Goal: Check status: Check status

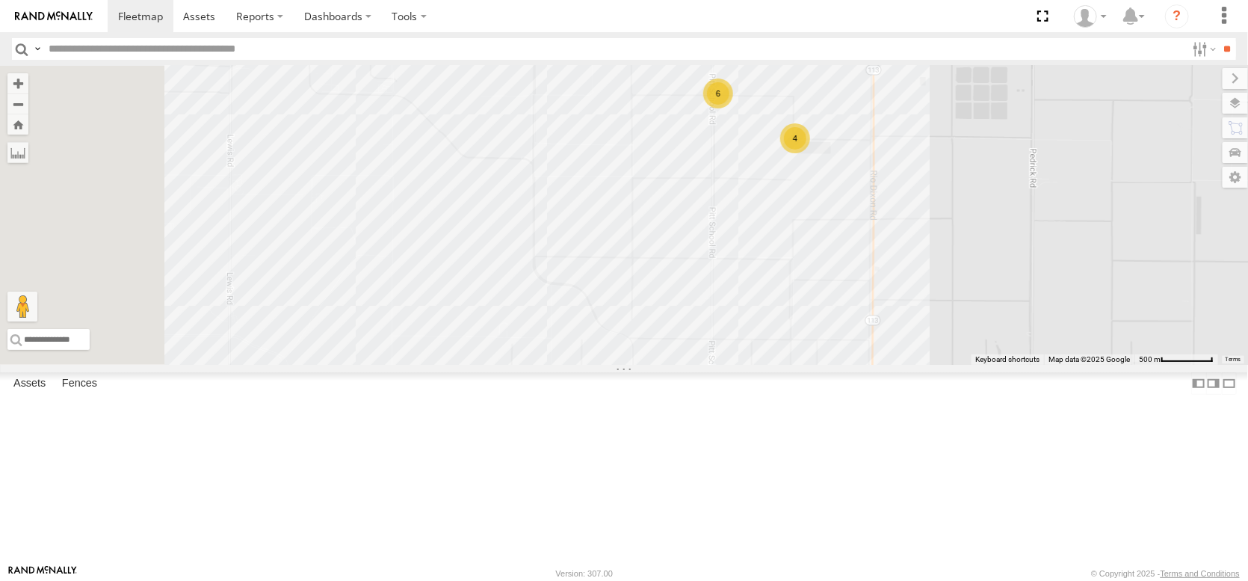
drag, startPoint x: 498, startPoint y: 303, endPoint x: 819, endPoint y: 265, distance: 323.5
click at [819, 265] on div "FRONTLOADER JD344H PT2412 AL2304 PT2401 PT2406 AL2333 AL2129 AL2367 AL2329 AL23…" at bounding box center [624, 215] width 1248 height 299
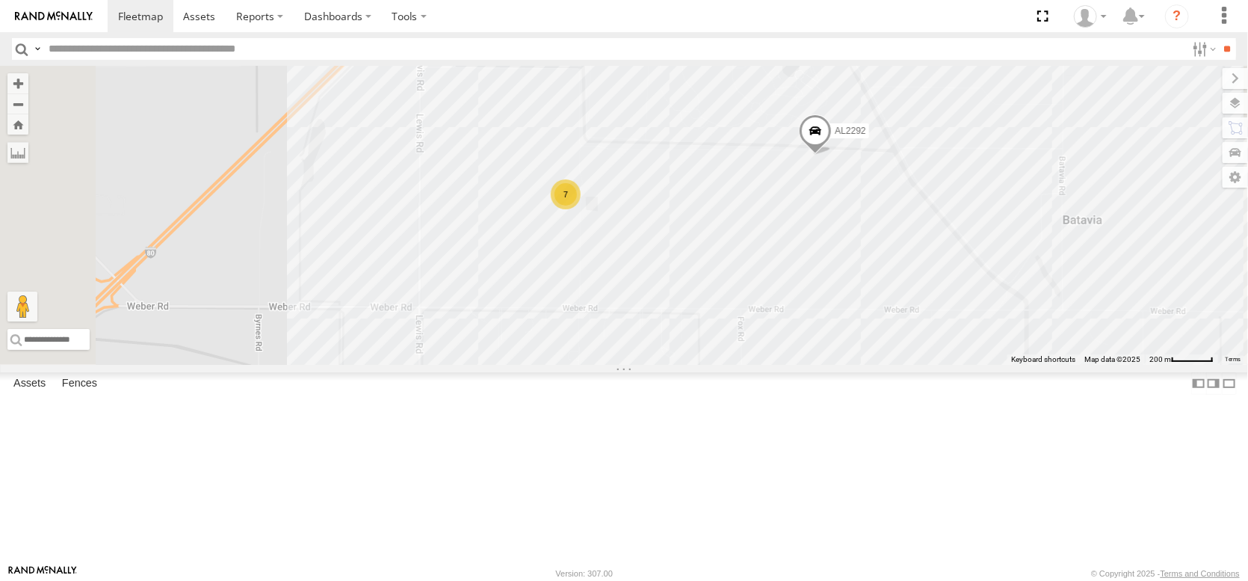
drag, startPoint x: 667, startPoint y: 143, endPoint x: 737, endPoint y: 377, distance: 244.0
click at [737, 365] on div "FRONTLOADER JD344H PT2412 AL2304 PT2401 PT2406 AL2333 AL2129 AL2367 AL2329 AL23…" at bounding box center [624, 215] width 1248 height 299
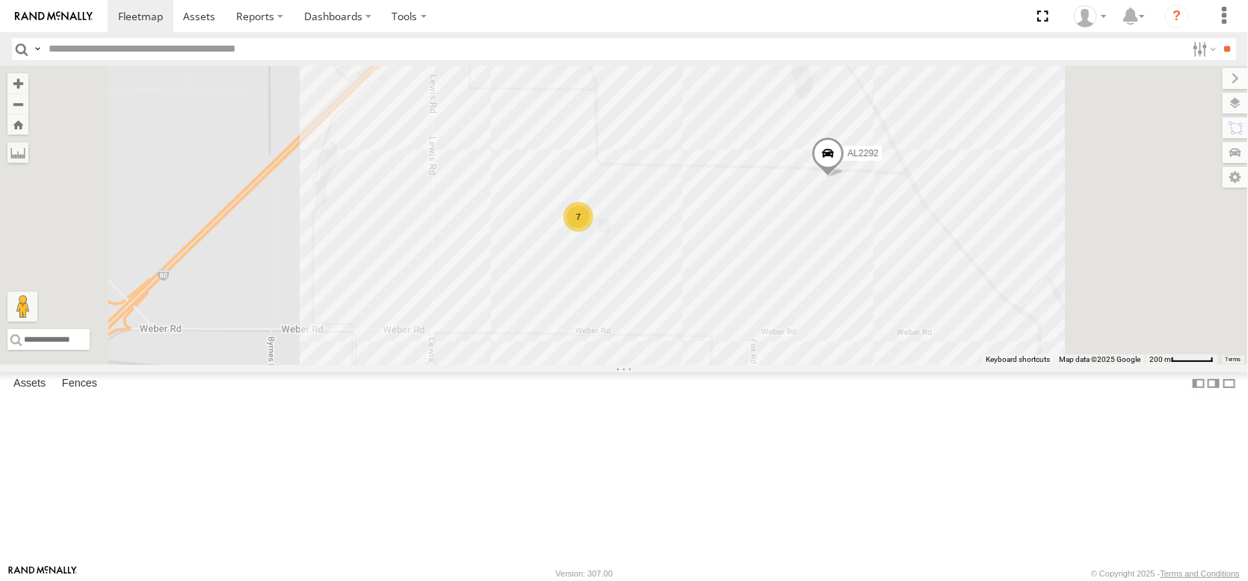
click at [845, 177] on span at bounding box center [828, 157] width 33 height 40
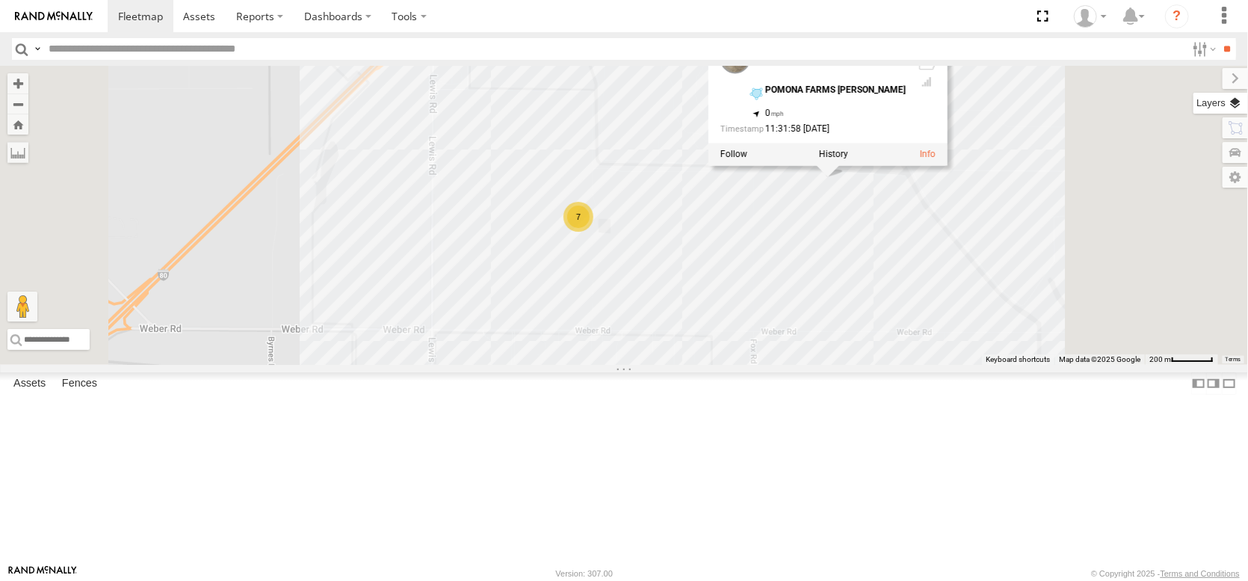
click at [1231, 105] on label at bounding box center [1221, 103] width 55 height 21
click at [0, 0] on span "Overlays" at bounding box center [0, 0] width 0 height 0
click at [0, 0] on span "Basemaps" at bounding box center [0, 0] width 0 height 0
click at [0, 0] on span "Satellite + Roadmap" at bounding box center [0, 0] width 0 height 0
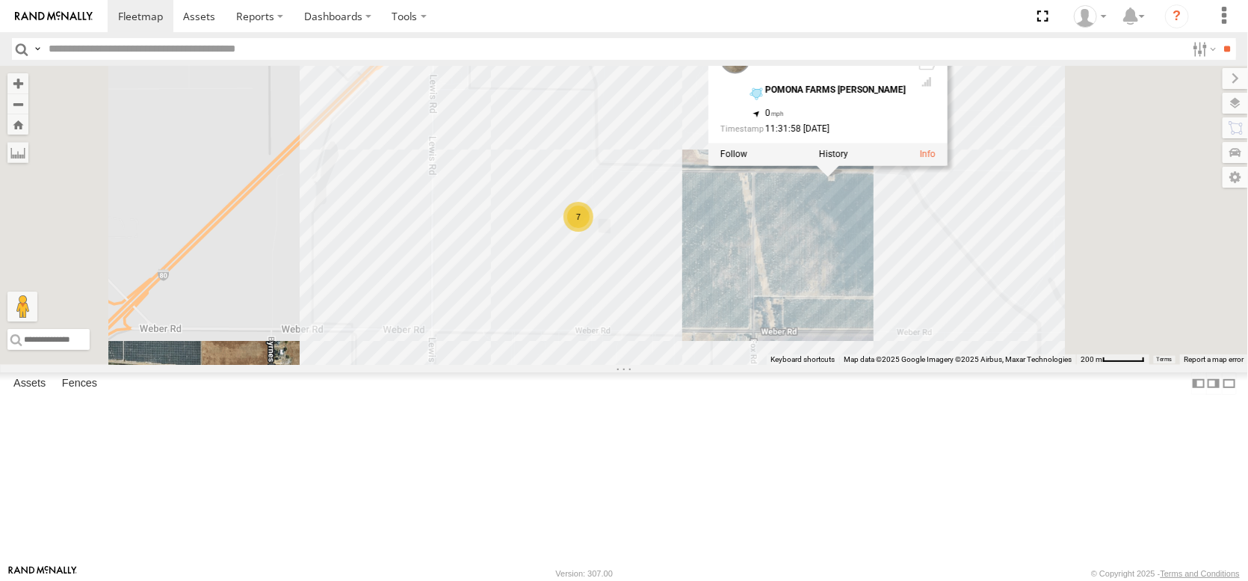
click at [957, 320] on div "FRONTLOADER JD344H PT2412 AL2304 PT2401 PT2406 AL2333 AL2129 AL2367 AL2329 AL23…" at bounding box center [624, 215] width 1248 height 299
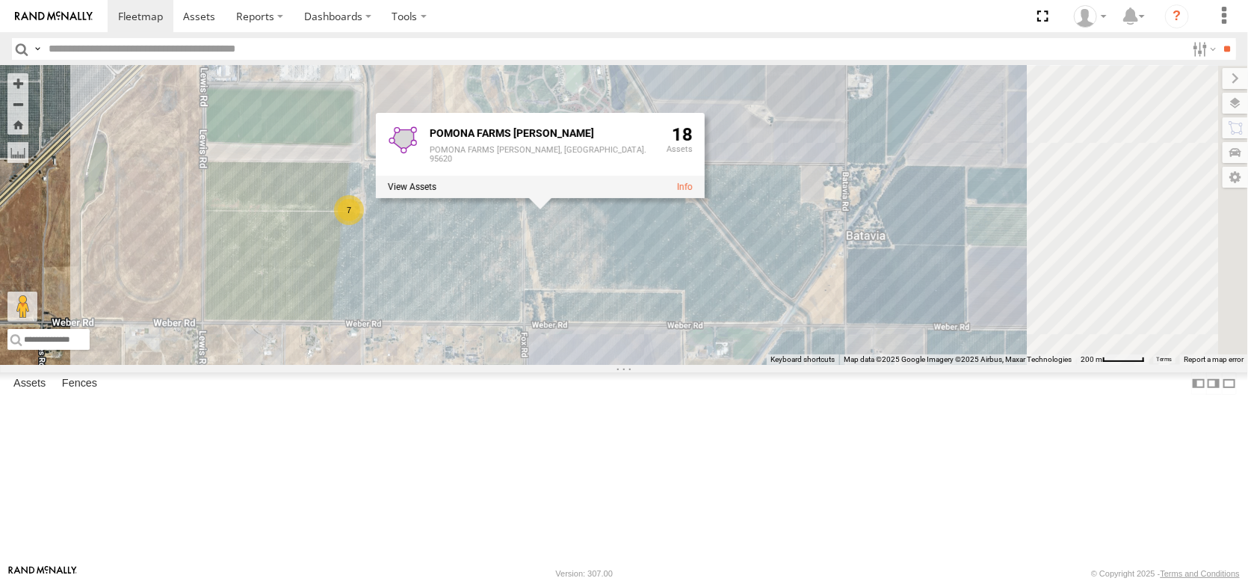
drag, startPoint x: 877, startPoint y: 345, endPoint x: 642, endPoint y: 336, distance: 234.9
click at [643, 338] on div "FRONTLOADER JD344H PT2412 AL2304 PT2401 PT2406 AL2333 AL2129 AL2367 AL2329 AL23…" at bounding box center [624, 215] width 1248 height 299
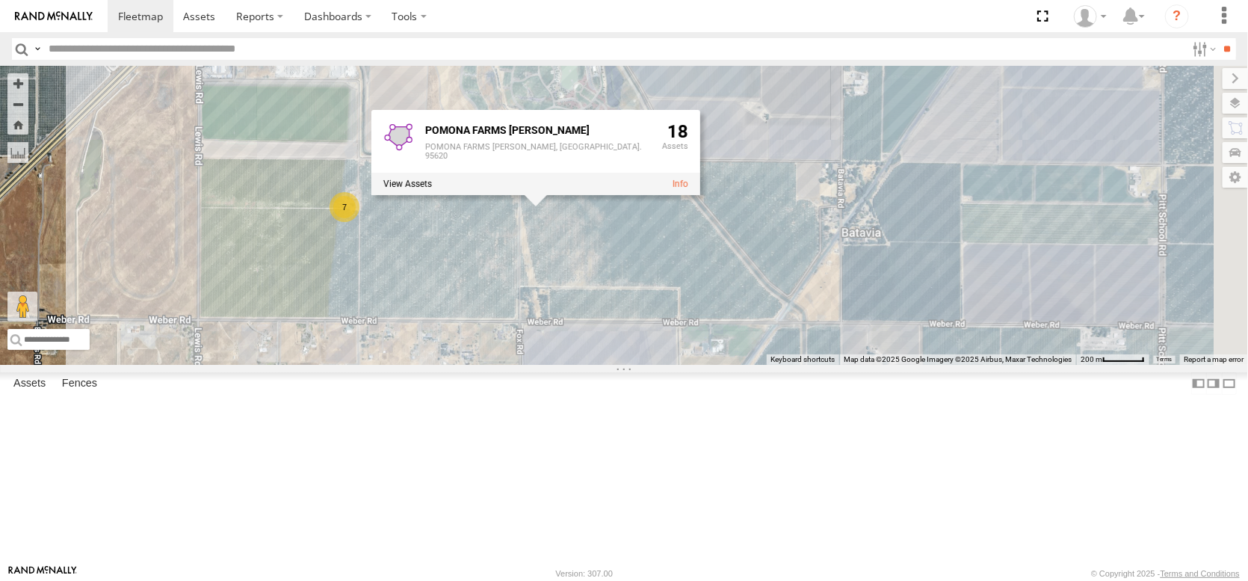
click at [697, 323] on div "FRONTLOADER JD344H PT2412 AL2304 PT2401 PT2406 AL2333 AL2129 AL2367 AL2329 AL23…" at bounding box center [624, 215] width 1248 height 299
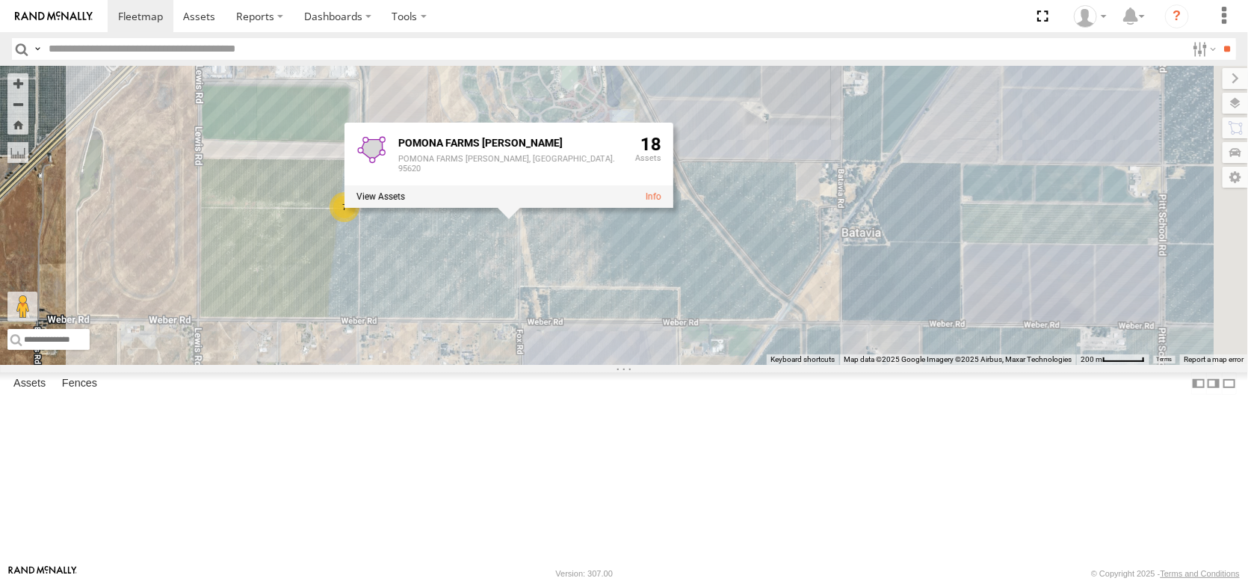
click at [926, 228] on div "FRONTLOADER JD344H PT2412 AL2304 PT2401 PT2406 AL2333 AL2129 AL2367 AL2329 AL23…" at bounding box center [624, 215] width 1248 height 299
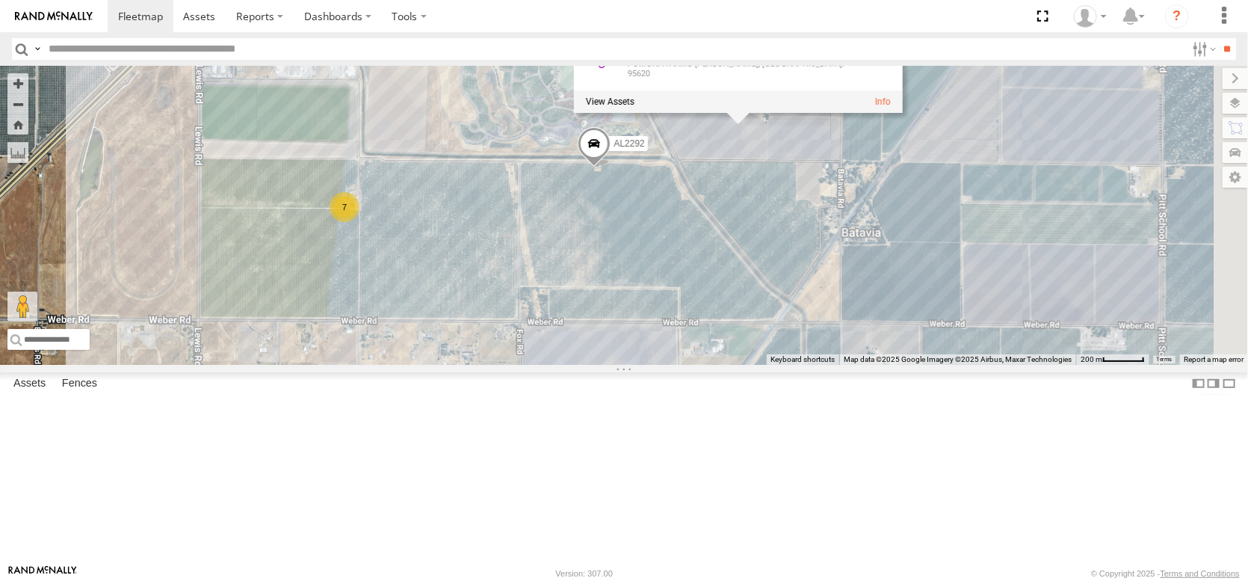
click at [359, 222] on div "7" at bounding box center [345, 207] width 30 height 30
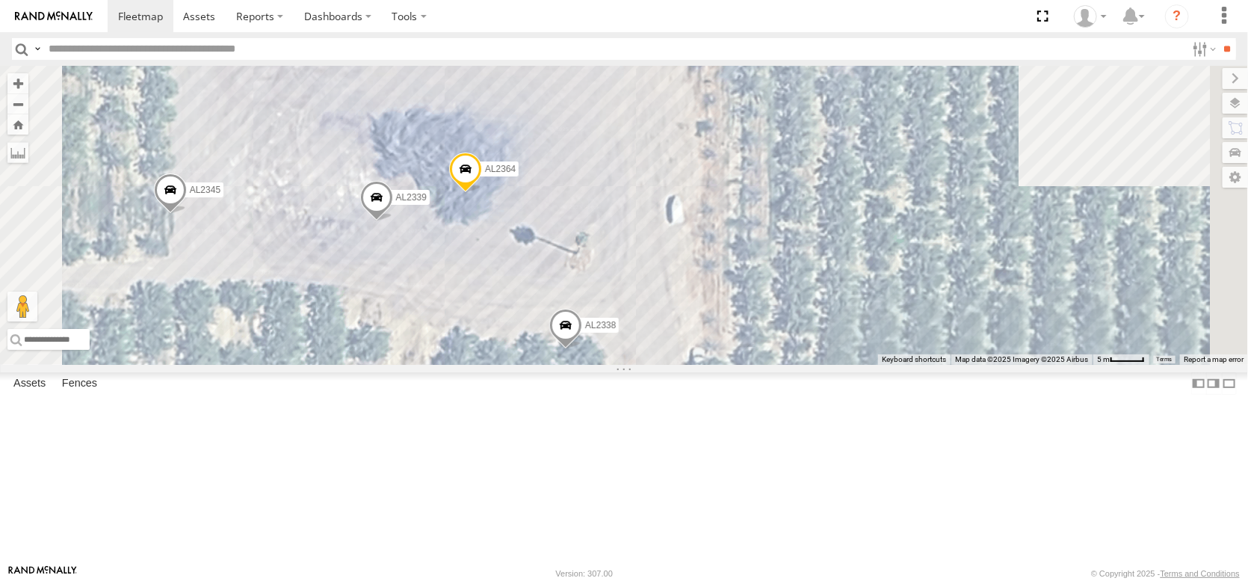
drag, startPoint x: 877, startPoint y: 274, endPoint x: 757, endPoint y: 260, distance: 120.3
click at [757, 260] on div "FRONTLOADER JD344H PT2412 AL2304 PT2401 PT2406 AL2333 AL2129 AL2367 AL2329 AL23…" at bounding box center [624, 215] width 1248 height 299
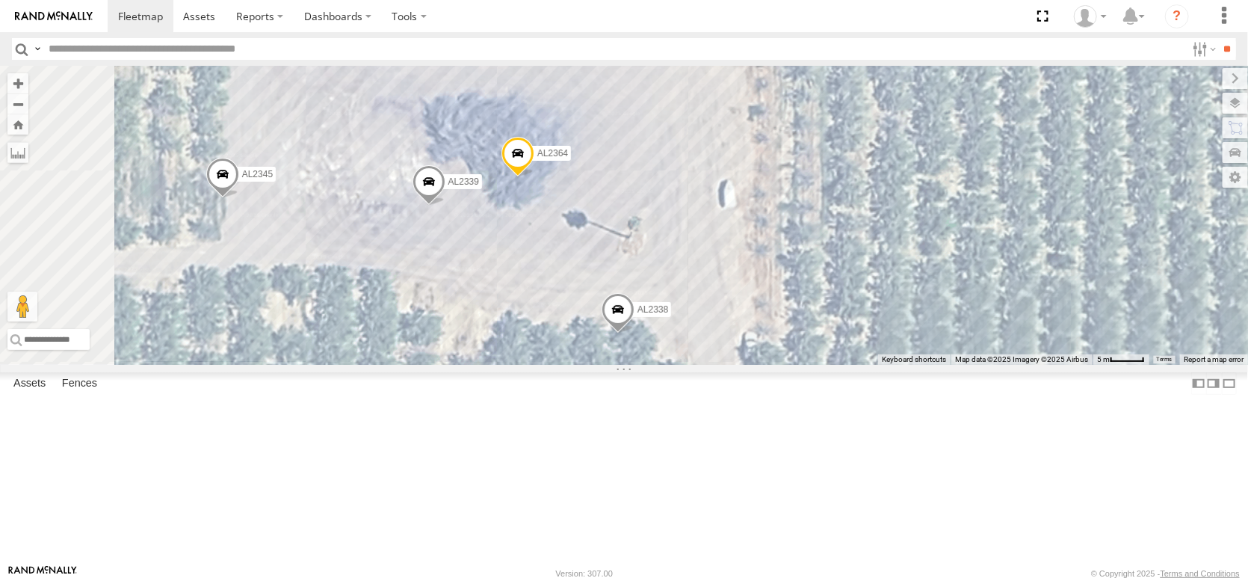
drag, startPoint x: 757, startPoint y: 262, endPoint x: 812, endPoint y: 249, distance: 56.2
click at [812, 249] on div "FRONTLOADER JD344H PT2412 AL2304 PT2401 PT2406 AL2333 AL2129 AL2367 AL2329 AL23…" at bounding box center [624, 215] width 1248 height 299
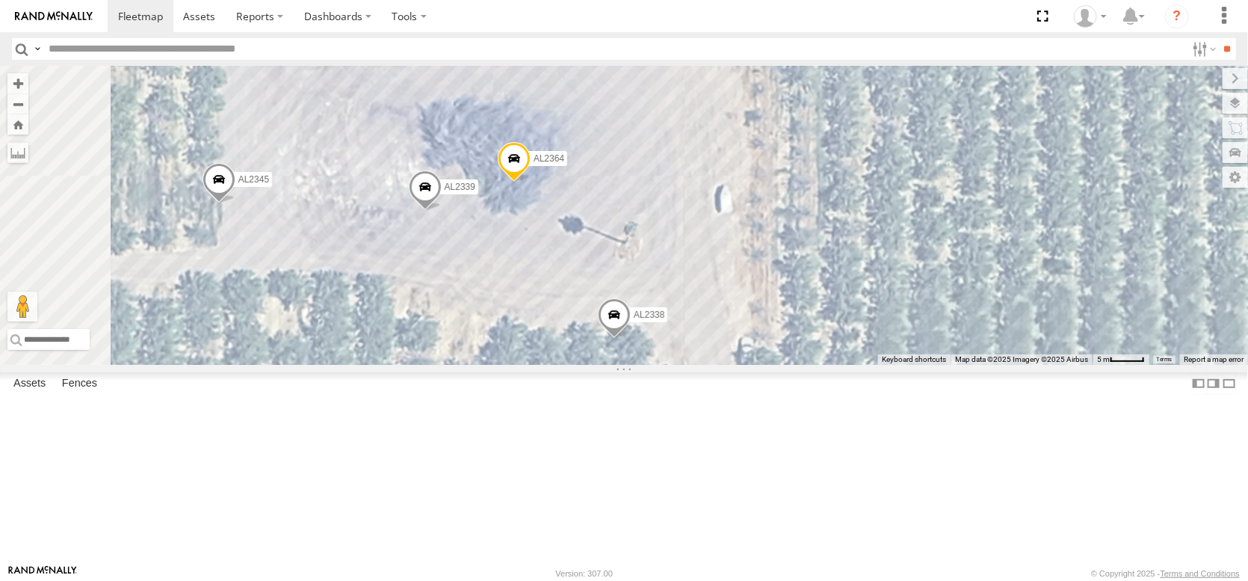
drag, startPoint x: 806, startPoint y: 248, endPoint x: 687, endPoint y: 314, distance: 135.8
click at [688, 313] on div "FRONTLOADER JD344H PT2412 AL2304 PT2401 PT2406 AL2333 AL2129 AL2367 AL2329 AL23…" at bounding box center [624, 215] width 1248 height 299
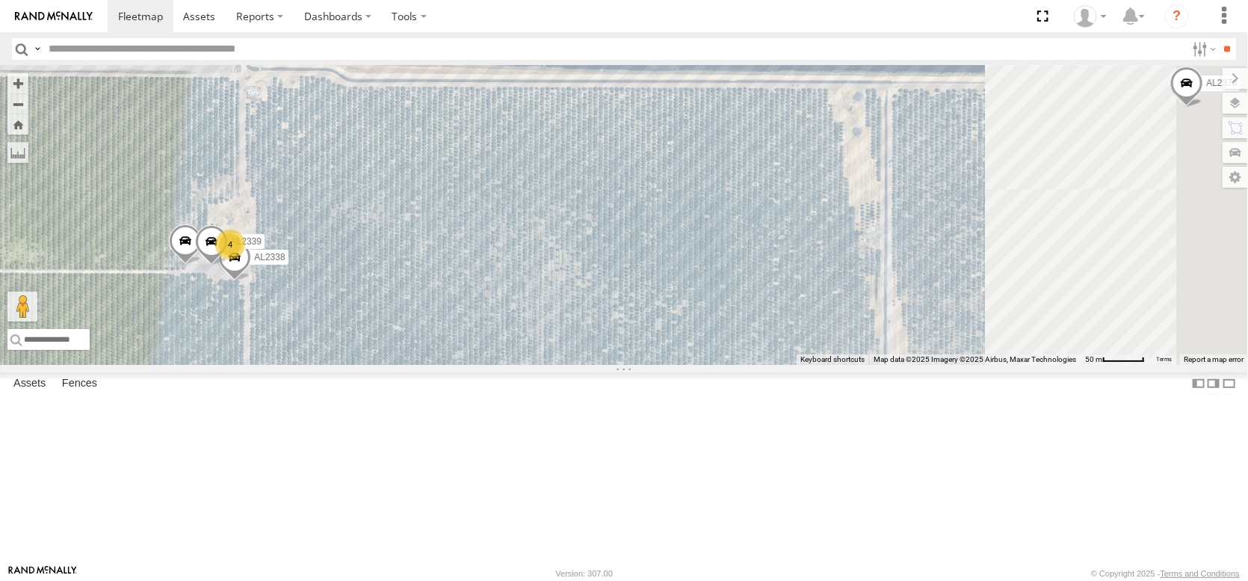
drag, startPoint x: 888, startPoint y: 248, endPoint x: 693, endPoint y: 352, distance: 221.0
click at [482, 342] on div "FRONTLOADER JD344H PT2412 AL2304 PT2401 PT2406 AL2333 AL2129 AL2367 AL2329 AL23…" at bounding box center [624, 215] width 1248 height 299
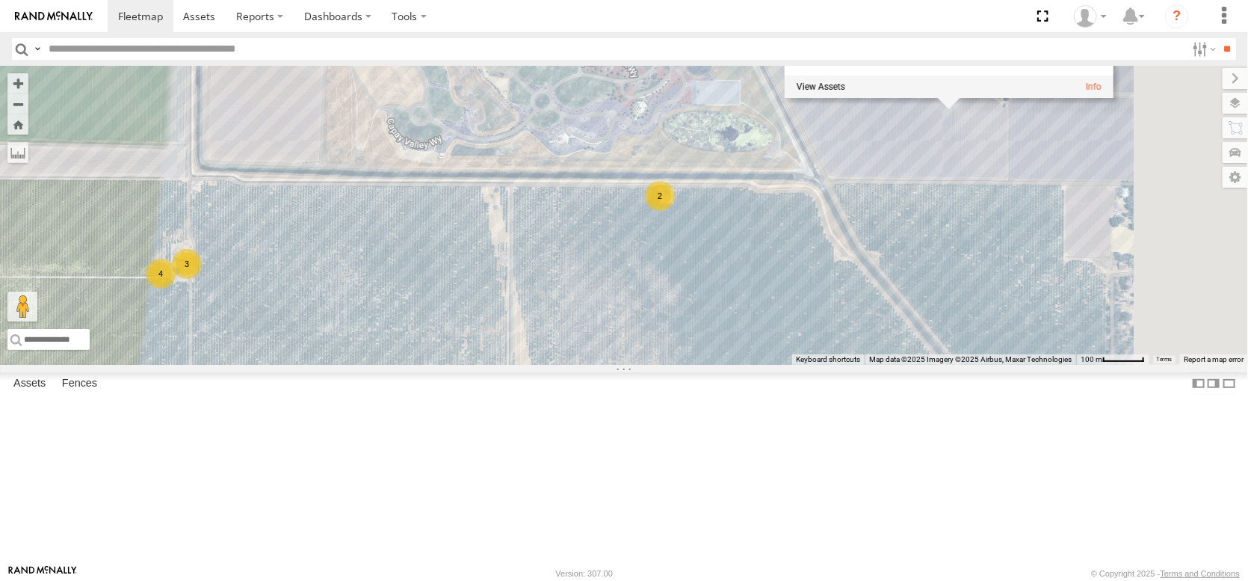
drag, startPoint x: 799, startPoint y: 358, endPoint x: 627, endPoint y: 367, distance: 172.1
click at [627, 365] on div "FRONTLOADER JD344H PT2412 AL2304 PT2401 PT2406 AL2333 AL2129 AL2367 AL2329 AL23…" at bounding box center [624, 215] width 1248 height 299
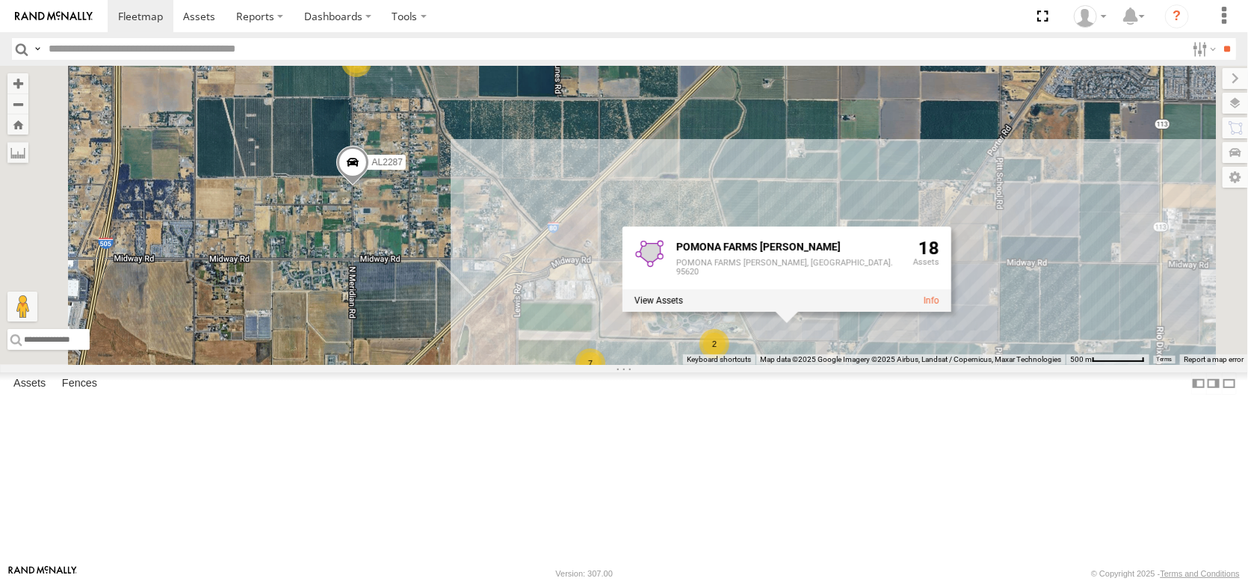
click at [369, 186] on span at bounding box center [352, 166] width 33 height 40
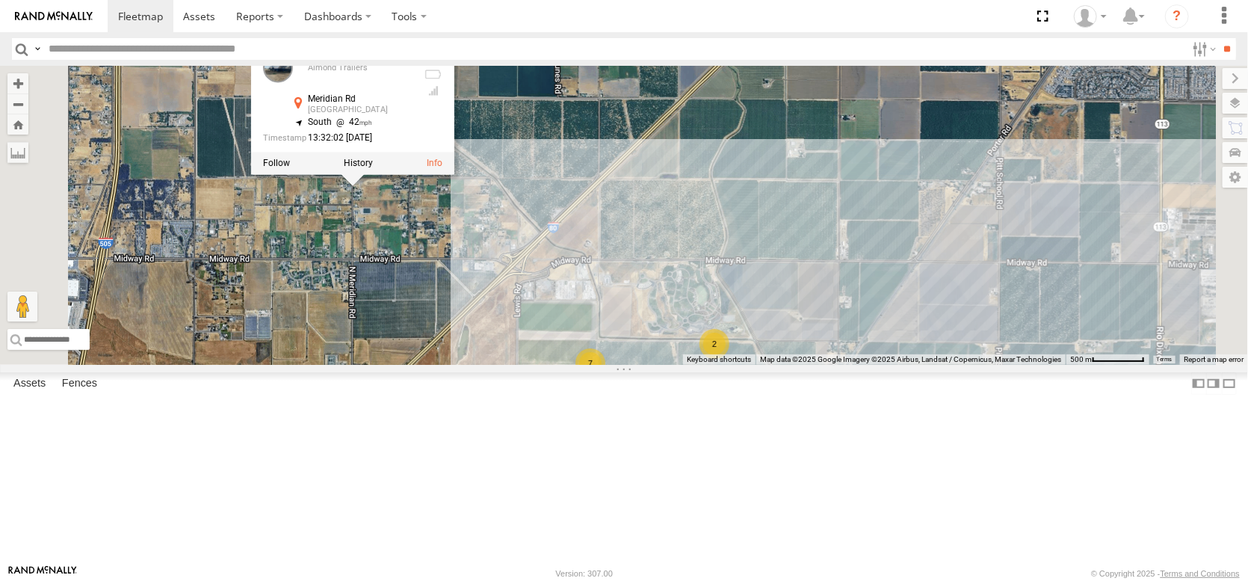
click at [862, 155] on div "FRONTLOADER JD344H PT2412 AL2304 PT2401 PT2406 AL2333 AL2129 AL2367 AL2329 AL23…" at bounding box center [624, 215] width 1248 height 299
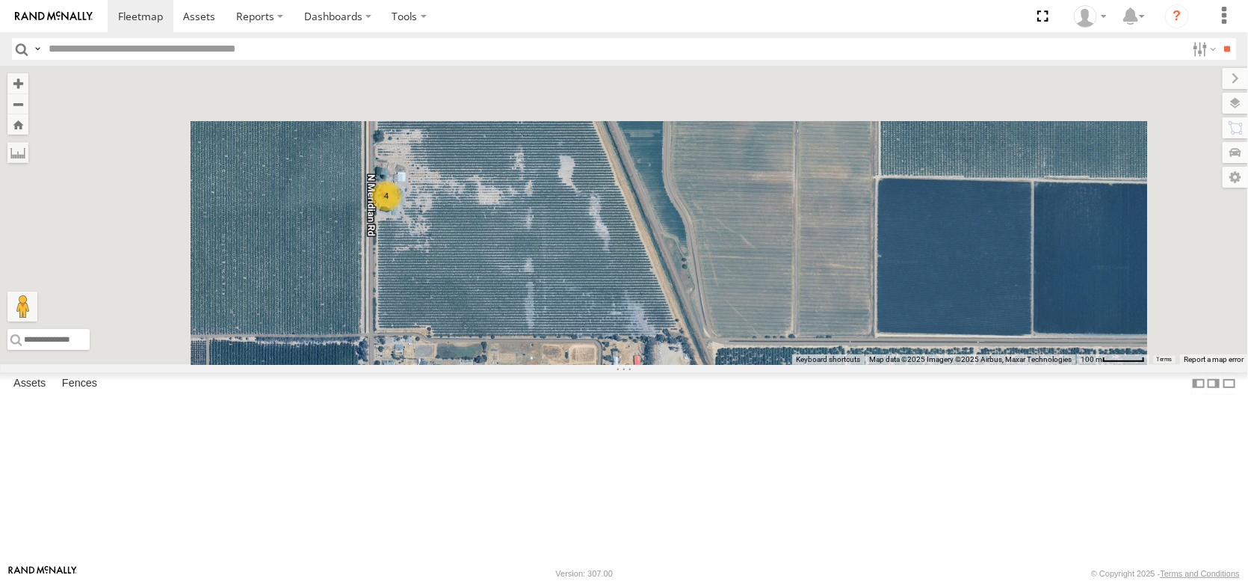
drag, startPoint x: 548, startPoint y: 188, endPoint x: 602, endPoint y: 351, distance: 171.1
click at [602, 351] on div "FRONTLOADER JD344H PT2412 AL2304 PT2401 PT2406 AL2333 AL2129 AL2367 AL2329 AL23…" at bounding box center [624, 215] width 1248 height 299
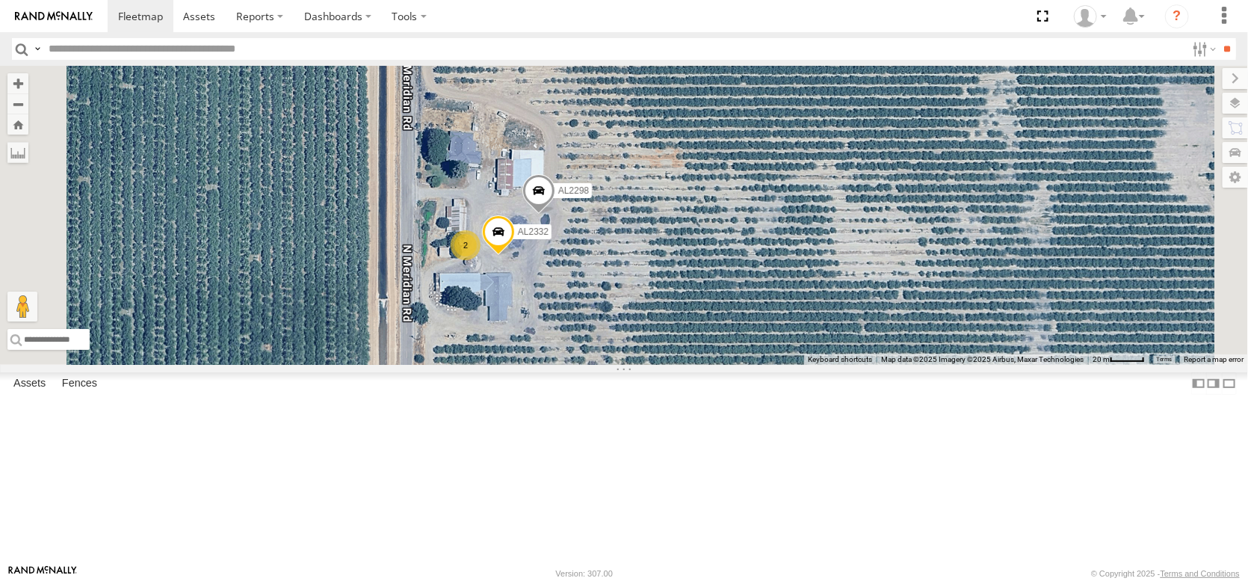
drag, startPoint x: 608, startPoint y: 329, endPoint x: 618, endPoint y: 398, distance: 70.3
click at [618, 365] on div "FRONTLOADER JD344H PT2412 AL2304 PT2401 PT2406 AL2333 AL2129 AL2367 AL2329 AL23…" at bounding box center [624, 215] width 1248 height 299
